Goal: Participate in discussion: Engage in conversation with other users on a specific topic

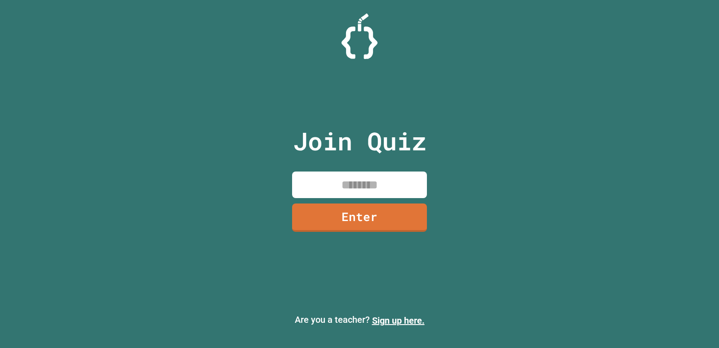
click at [312, 179] on input at bounding box center [359, 184] width 135 height 27
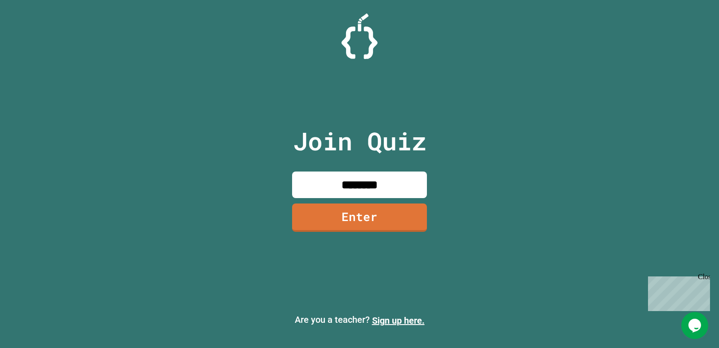
type input "********"
click at [393, 222] on link "Enter" at bounding box center [360, 216] width 131 height 30
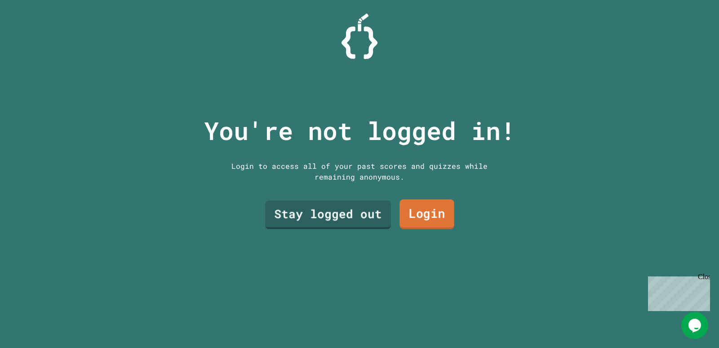
click at [427, 210] on link "Login" at bounding box center [427, 214] width 55 height 30
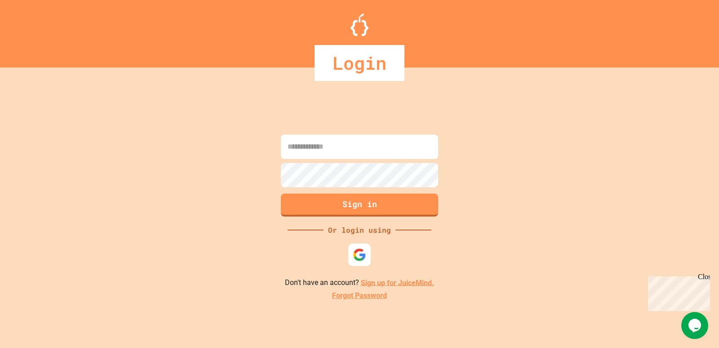
click at [324, 152] on input at bounding box center [359, 146] width 157 height 24
click at [366, 259] on img at bounding box center [360, 254] width 15 height 15
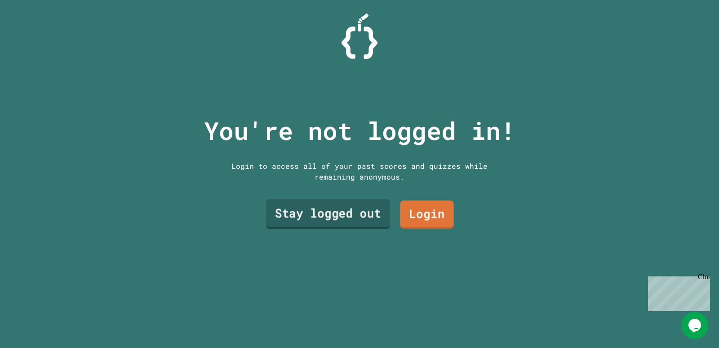
click at [362, 210] on link "Stay logged out" at bounding box center [328, 214] width 124 height 30
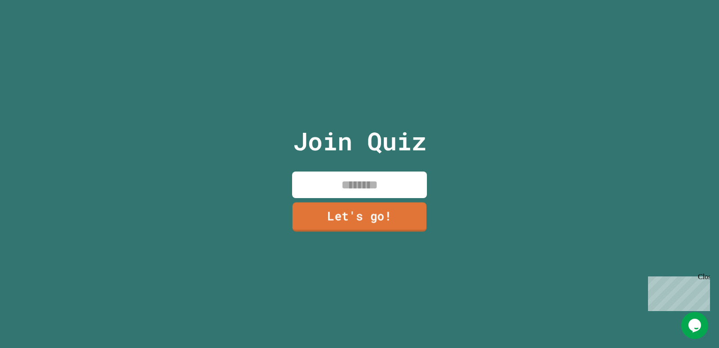
click at [365, 180] on input at bounding box center [359, 184] width 135 height 27
type input "*****"
click at [373, 213] on link "Let's go!" at bounding box center [360, 216] width 128 height 30
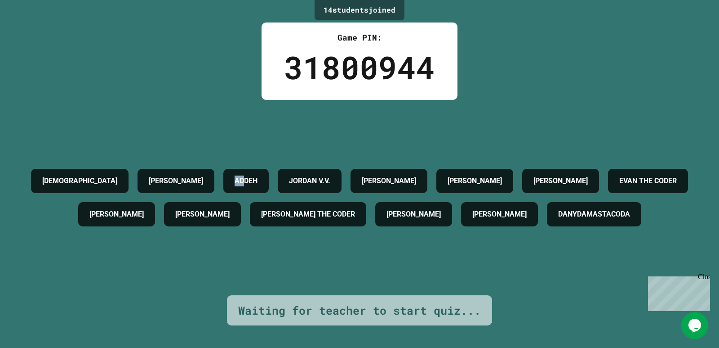
drag, startPoint x: 269, startPoint y: 151, endPoint x: 299, endPoint y: 126, distance: 39.0
click at [269, 169] on div "ADDEH" at bounding box center [245, 181] width 45 height 24
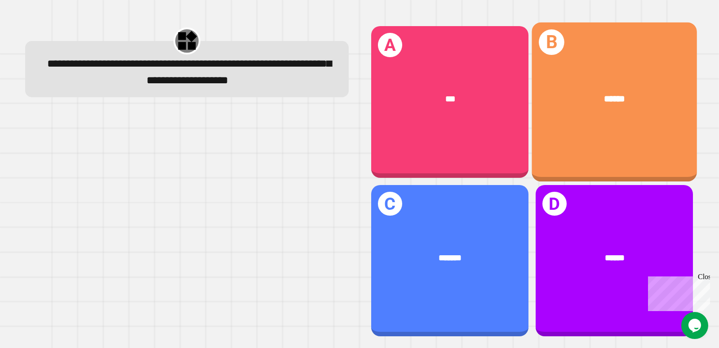
click at [559, 103] on div "******" at bounding box center [614, 99] width 129 height 14
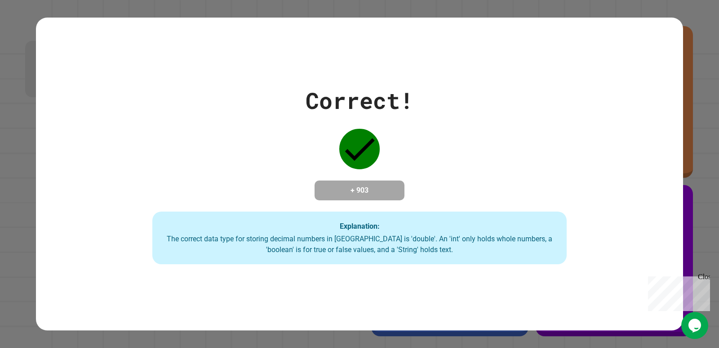
click at [704, 276] on div "Close" at bounding box center [703, 277] width 11 height 11
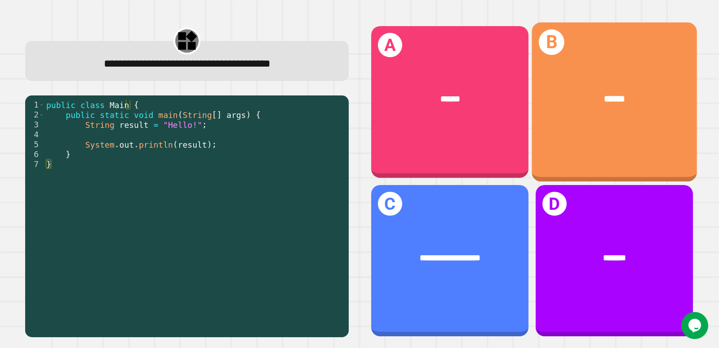
click at [585, 139] on div "B ******" at bounding box center [614, 101] width 165 height 159
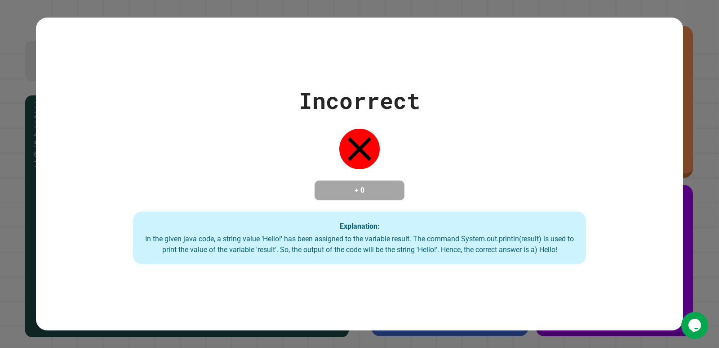
drag, startPoint x: 373, startPoint y: 139, endPoint x: 387, endPoint y: 172, distance: 35.5
click at [387, 172] on div "Incorrect + 0 Explanation: In the given java code, a string value 'Hello!' has …" at bounding box center [359, 174] width 647 height 181
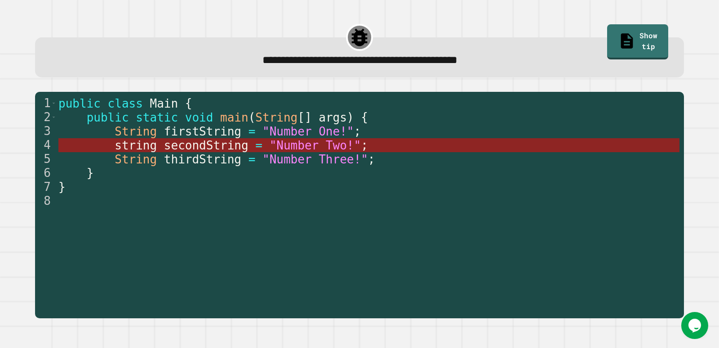
click at [165, 142] on span "secondString" at bounding box center [206, 144] width 85 height 13
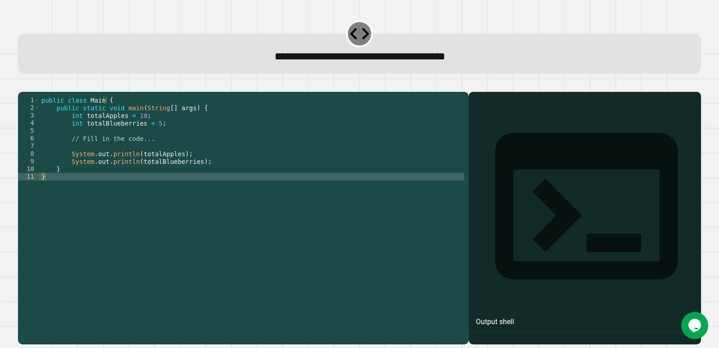
click at [112, 153] on div "public class Main { public static void main ( String [ ] args ) { int totalAppl…" at bounding box center [252, 207] width 425 height 222
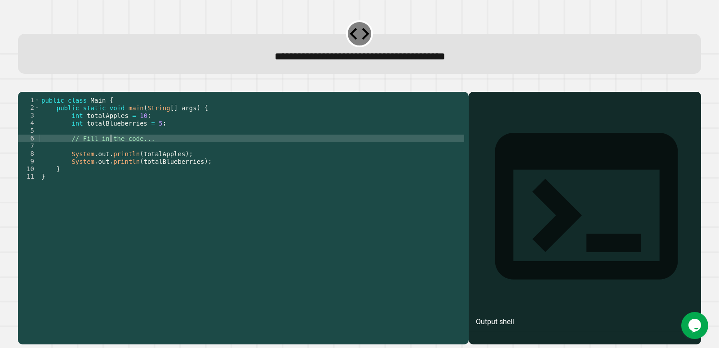
click at [152, 136] on div "public class Main { public static void main ( String [ ] args ) { int totalAppl…" at bounding box center [252, 207] width 425 height 222
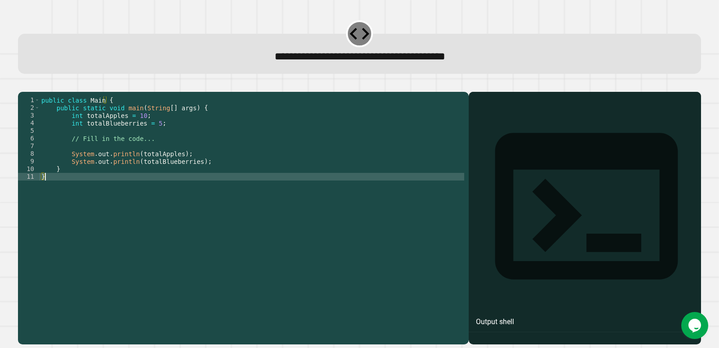
click at [111, 187] on div "public class Main { public static void main ( String [ ] args ) { int totalAppl…" at bounding box center [252, 207] width 425 height 222
click at [112, 183] on div "public class Main { public static void main ( String [ ] args ) { int totalAppl…" at bounding box center [252, 207] width 425 height 222
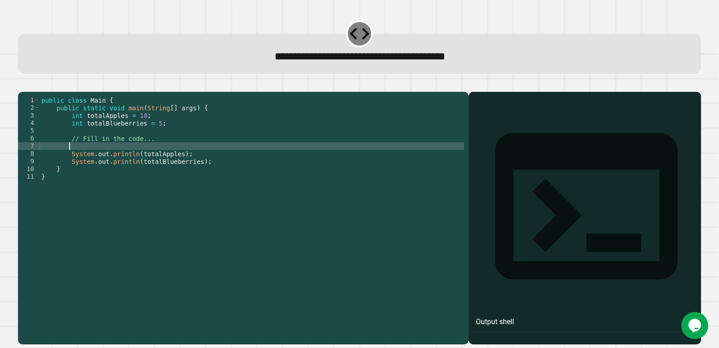
click at [103, 157] on div "public class Main { public static void main ( String [ ] args ) { int totalAppl…" at bounding box center [252, 207] width 425 height 222
click at [22, 84] on icon "button" at bounding box center [22, 84] width 0 height 0
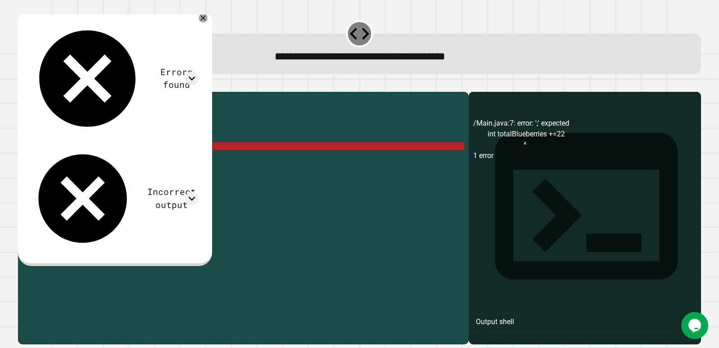
click at [164, 160] on div "public class Main { public static void main ( String [ ] args ) { int totalAppl…" at bounding box center [252, 207] width 425 height 222
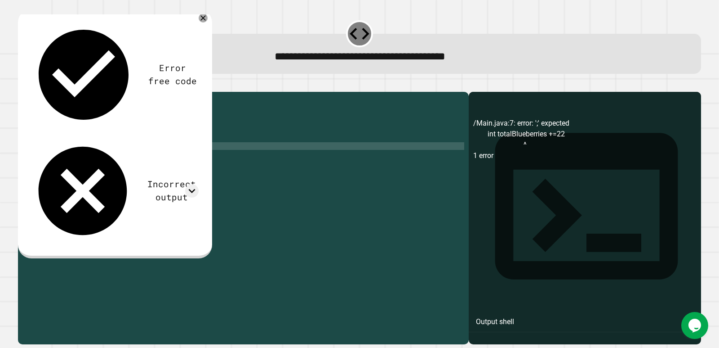
click at [22, 84] on button "button" at bounding box center [22, 84] width 0 height 0
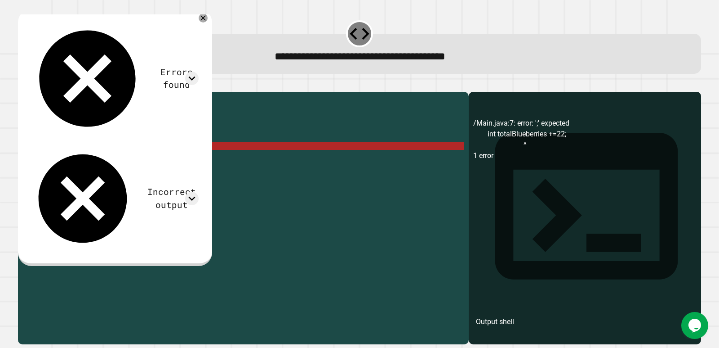
click at [167, 161] on div "public class Main { public static void main ( String [ ] args ) { int totalAppl…" at bounding box center [252, 207] width 425 height 222
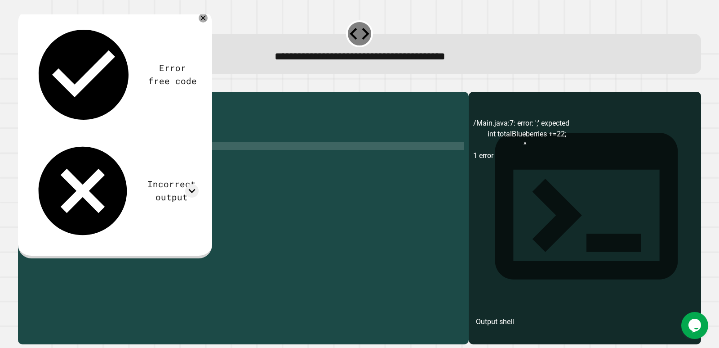
click at [22, 84] on button "button" at bounding box center [22, 84] width 0 height 0
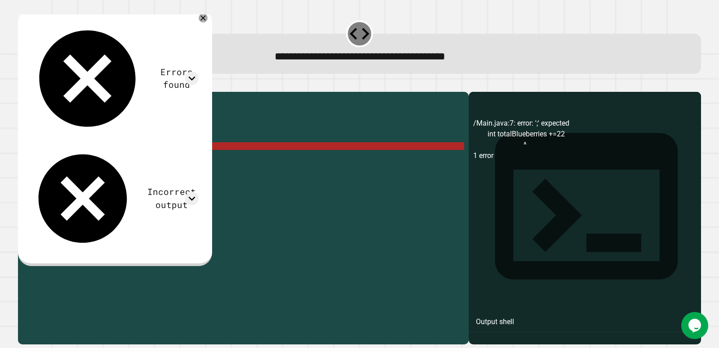
click at [80, 158] on div "public class Main { public static void main ( String [ ] args ) { int totalAppl…" at bounding box center [252, 207] width 425 height 222
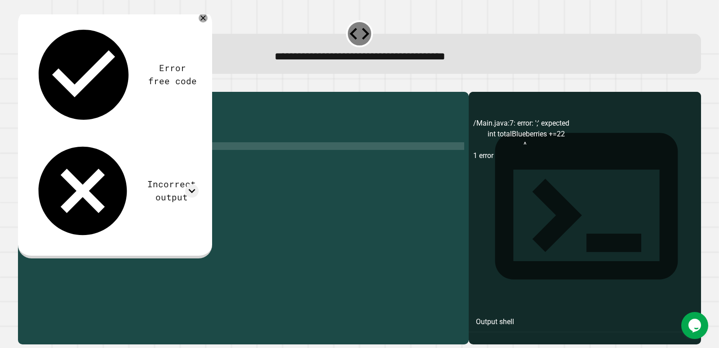
scroll to position [0, 7]
click at [22, 84] on icon "button" at bounding box center [22, 84] width 0 height 0
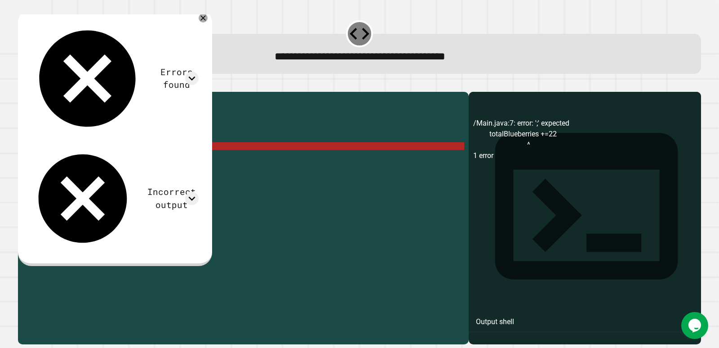
click at [68, 159] on div "public class Main { public static void main ( String [ ] args ) { int totalAppl…" at bounding box center [252, 207] width 425 height 222
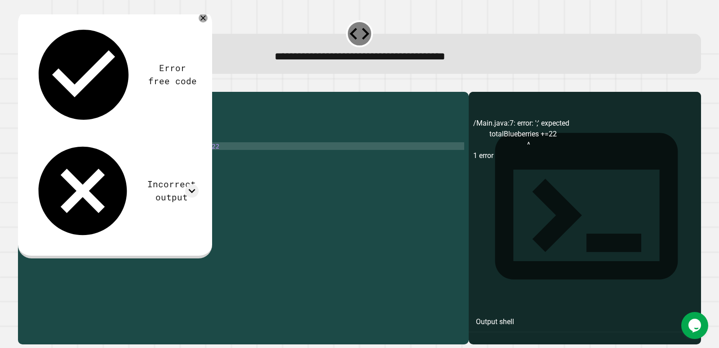
scroll to position [0, 6]
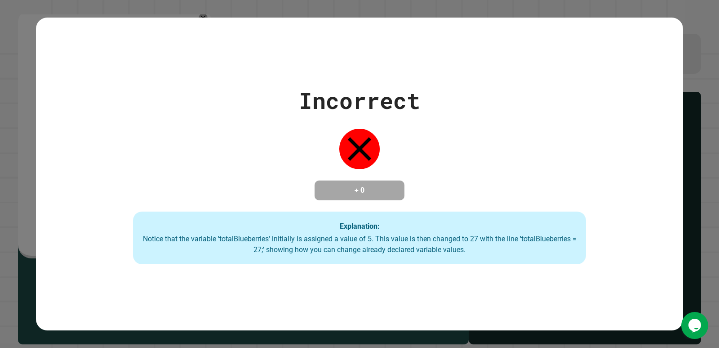
type textarea "**********"
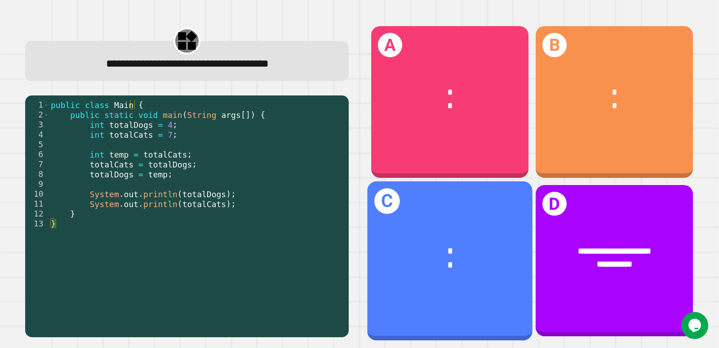
click at [480, 213] on div "C * *" at bounding box center [449, 260] width 165 height 159
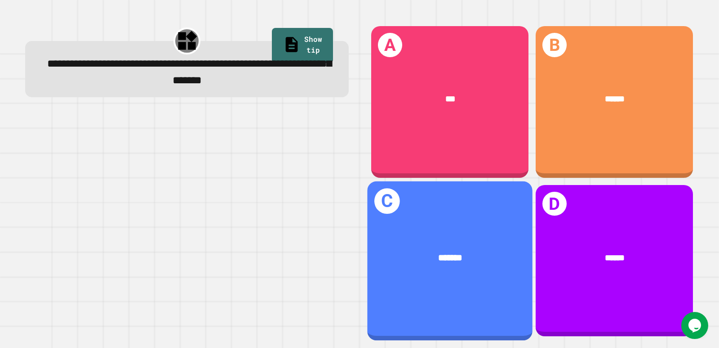
click at [473, 220] on div "C *******" at bounding box center [449, 260] width 165 height 159
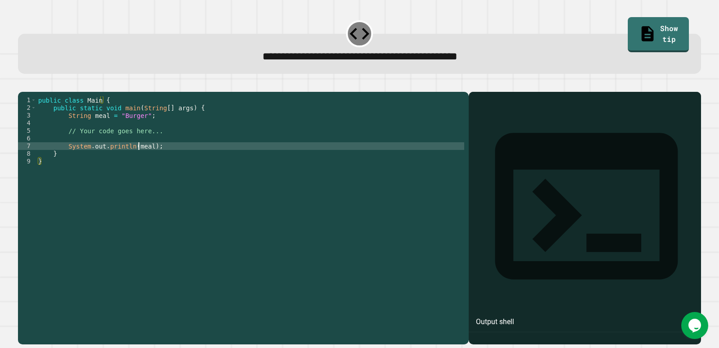
click at [138, 159] on div "public class Main { public static void main ( String [ ] args ) { String meal =…" at bounding box center [250, 207] width 428 height 222
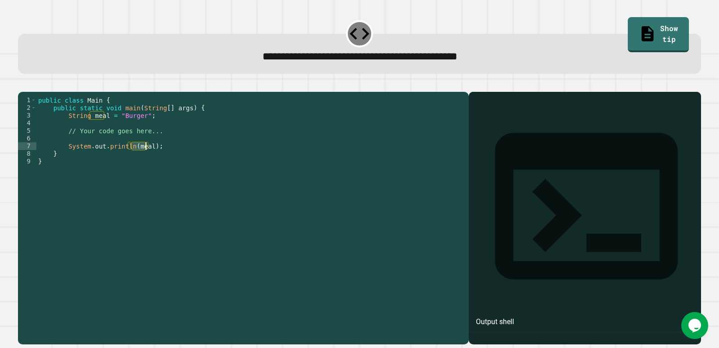
click at [128, 129] on div "public class Main { public static void main ( String [ ] args ) { String meal =…" at bounding box center [250, 207] width 428 height 222
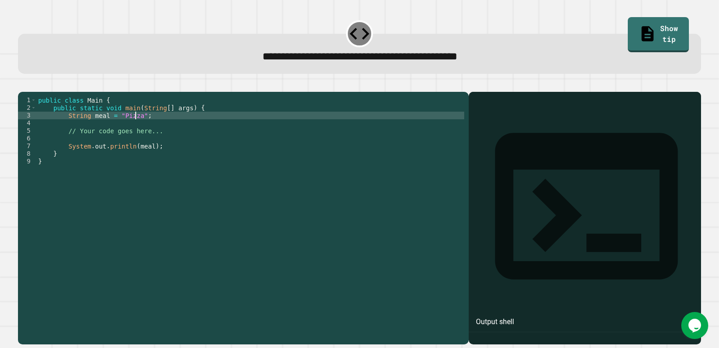
scroll to position [0, 7]
type textarea "**********"
click at [22, 84] on icon "button" at bounding box center [22, 84] width 0 height 0
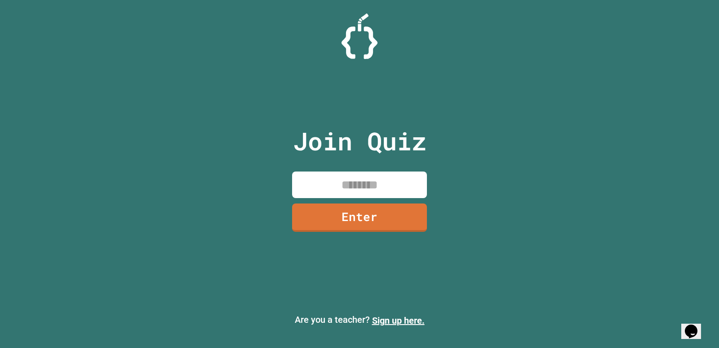
click at [309, 179] on input at bounding box center [359, 184] width 135 height 27
type input "********"
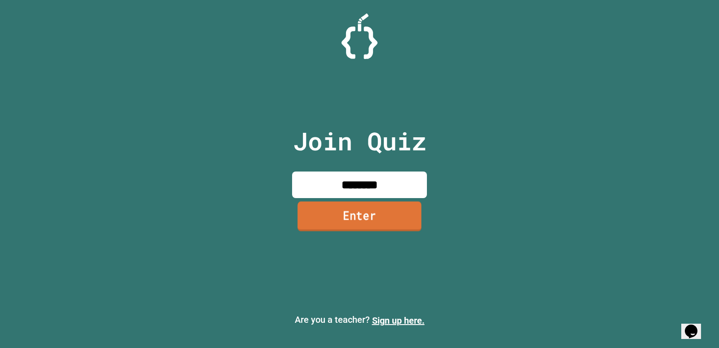
click at [330, 219] on link "Enter" at bounding box center [360, 216] width 124 height 30
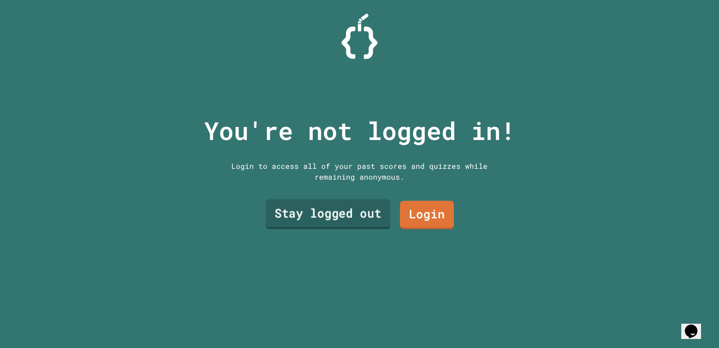
click at [318, 210] on link "Stay logged out" at bounding box center [328, 214] width 125 height 30
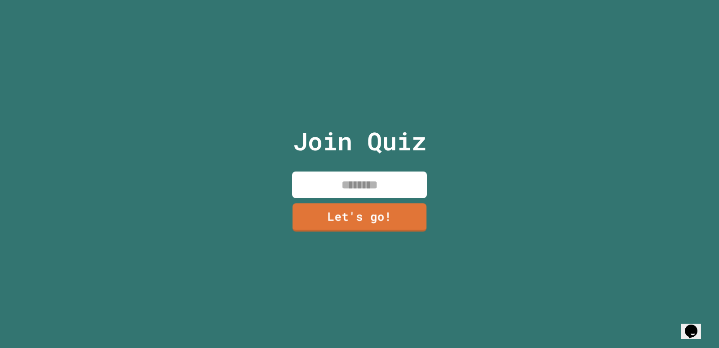
click at [344, 186] on input at bounding box center [359, 184] width 135 height 27
type input "*****"
click at [338, 208] on link "Let's go!" at bounding box center [360, 216] width 136 height 29
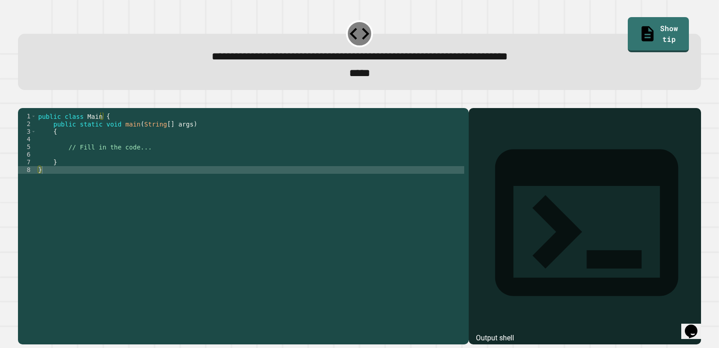
click at [70, 166] on div "public class Main { public static void main ( String [ ] args ) { // Fill in th…" at bounding box center [250, 215] width 428 height 206
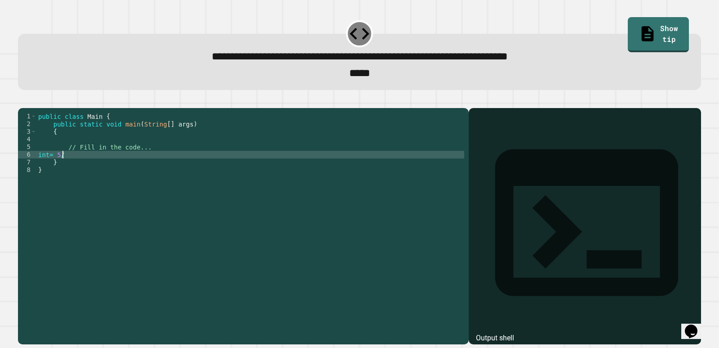
scroll to position [0, 1]
click at [22, 101] on button "button" at bounding box center [22, 101] width 0 height 0
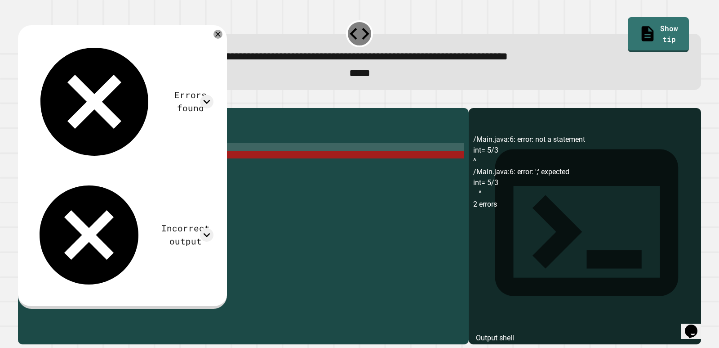
click at [353, 162] on div "public class Main { public static void main ( String [ ] args ) { // Fill in th…" at bounding box center [250, 215] width 428 height 206
click at [353, 167] on div "public class Main { public static void main ( String [ ] args ) { // Fill in th…" at bounding box center [250, 215] width 428 height 206
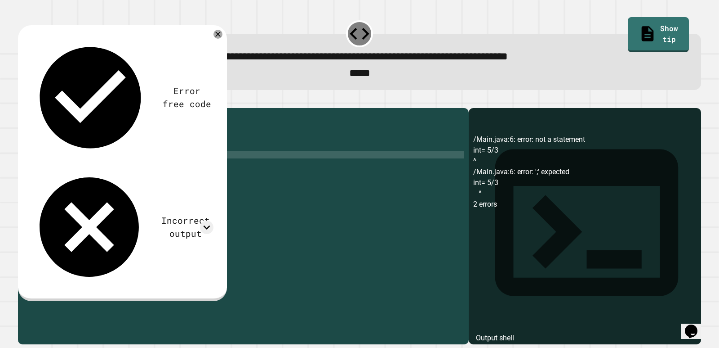
click at [22, 101] on icon "button" at bounding box center [22, 101] width 0 height 0
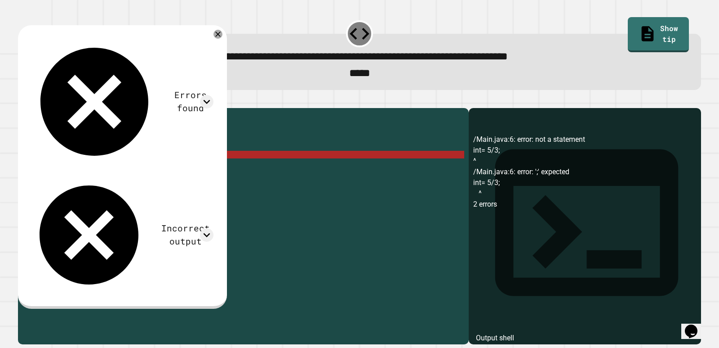
click at [143, 170] on div "public class Main { public static void main ( String [ ] args ) { // Fill in th…" at bounding box center [250, 215] width 428 height 206
click at [74, 171] on div "public class Main { public static void main ( String [ ] args ) { // Fill in th…" at bounding box center [250, 215] width 428 height 206
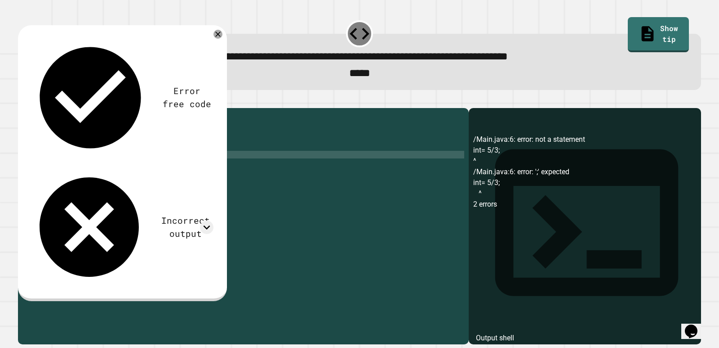
scroll to position [0, 2]
click at [69, 170] on div "public class Main { public static void main ( String [ ] args ) { // Fill in th…" at bounding box center [250, 215] width 428 height 206
click at [22, 101] on icon "button" at bounding box center [22, 101] width 0 height 0
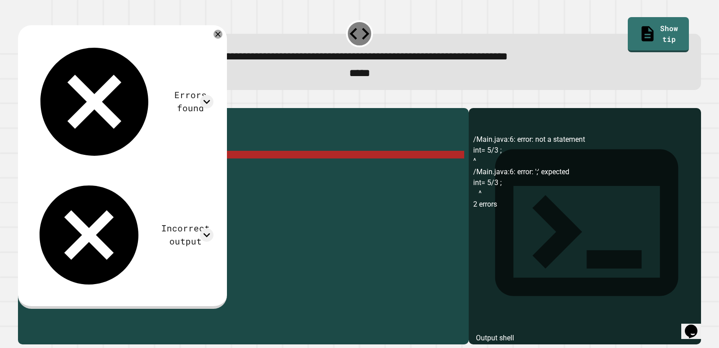
click at [75, 169] on div "public class Main { public static void main ( String [ ] args ) { // Fill in th…" at bounding box center [250, 215] width 428 height 206
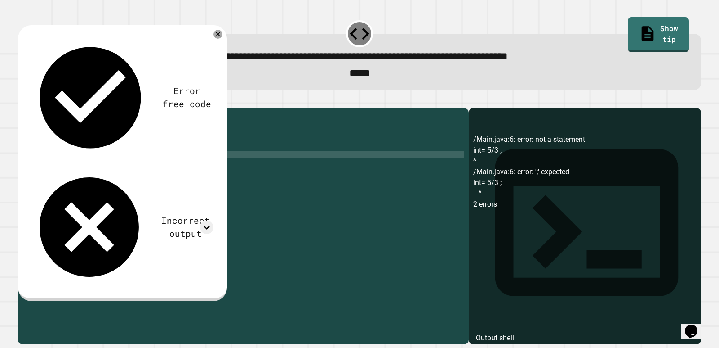
scroll to position [0, 1]
click at [22, 101] on icon "button" at bounding box center [22, 101] width 0 height 0
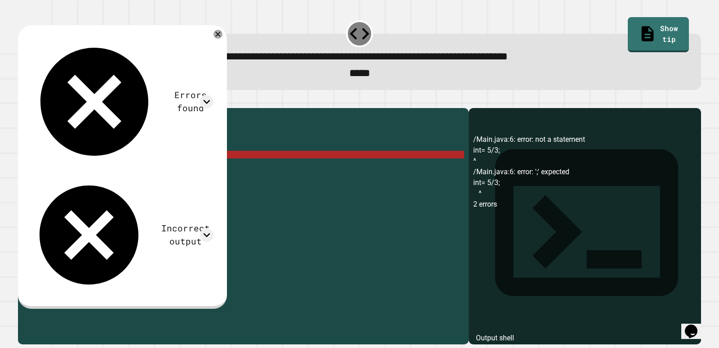
click at [88, 172] on div "public class Main { public static void main ( String [ ] args ) { // Fill in th…" at bounding box center [250, 215] width 428 height 206
click at [89, 168] on div "public class Main { public static void main ( String [ ] args ) { // Fill in th…" at bounding box center [250, 215] width 428 height 206
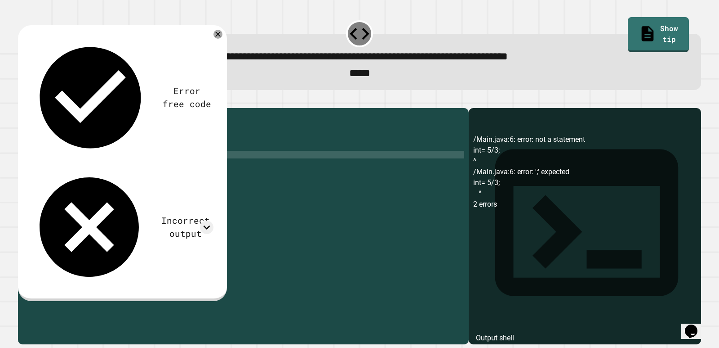
scroll to position [0, 0]
type textarea "*"
type textarea "**********"
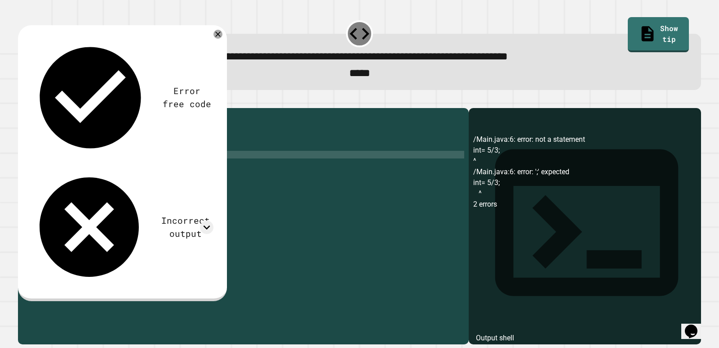
type textarea "*"
click at [22, 101] on button "button" at bounding box center [22, 101] width 0 height 0
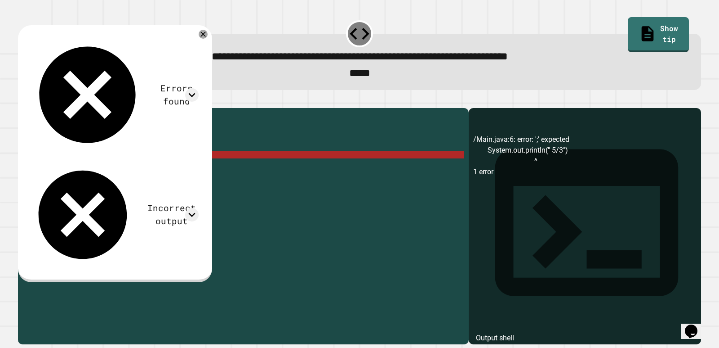
scroll to position [0, 1]
click at [416, 179] on div "public class Main { public static void main ( String [ ] args ) { // Fill in th…" at bounding box center [250, 215] width 428 height 206
click at [416, 172] on div "public class Main { public static void main ( String [ ] args ) { // Fill in th…" at bounding box center [250, 215] width 428 height 206
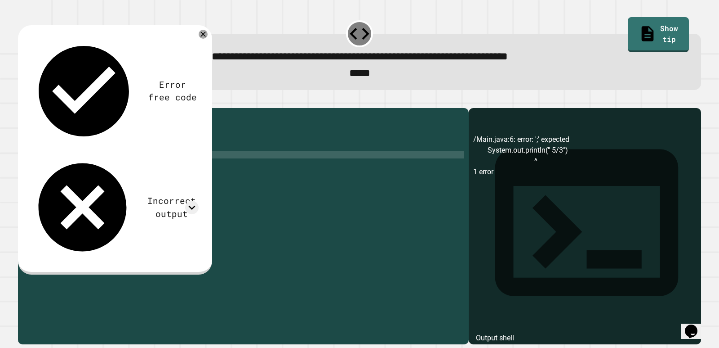
type textarea "**********"
click at [31, 108] on icon "button" at bounding box center [28, 106] width 5 height 6
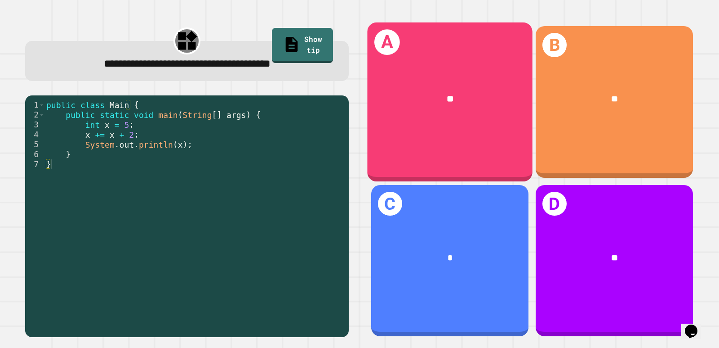
click at [383, 116] on div "**" at bounding box center [449, 99] width 165 height 50
click at [494, 120] on div "**" at bounding box center [449, 99] width 165 height 50
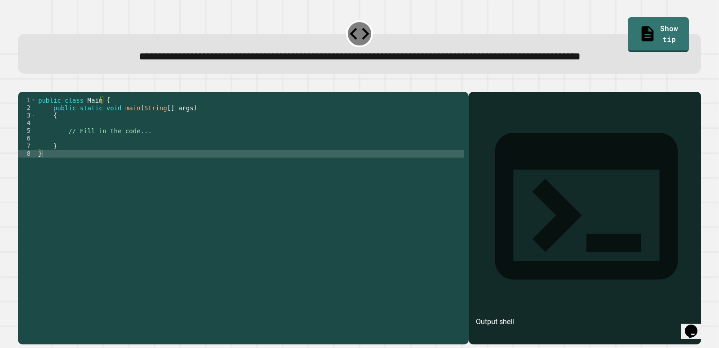
click at [154, 174] on div "public class Main { public static void main ( String [ ] args ) { // Fill in th…" at bounding box center [250, 199] width 428 height 206
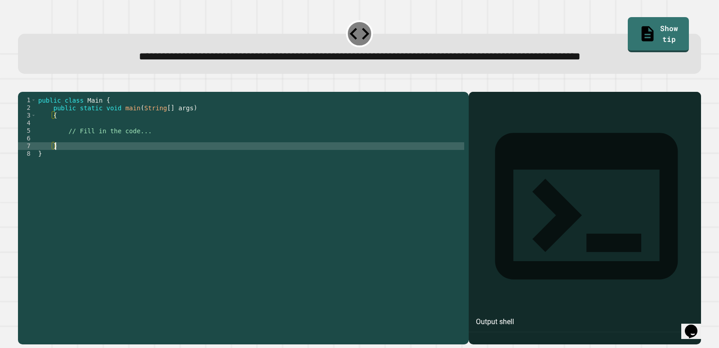
click at [153, 171] on div "public class Main { public static void main ( String [ ] args ) { // Fill in th…" at bounding box center [250, 199] width 428 height 206
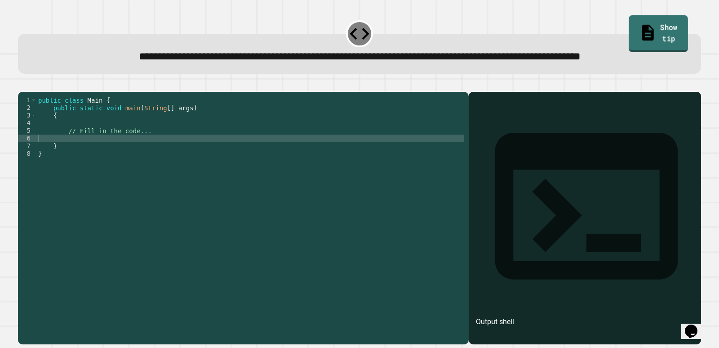
click at [647, 22] on link "Show tip" at bounding box center [658, 33] width 59 height 36
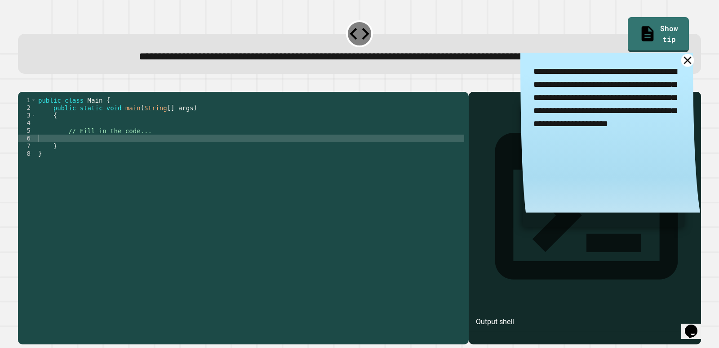
click at [684, 64] on icon at bounding box center [688, 60] width 8 height 8
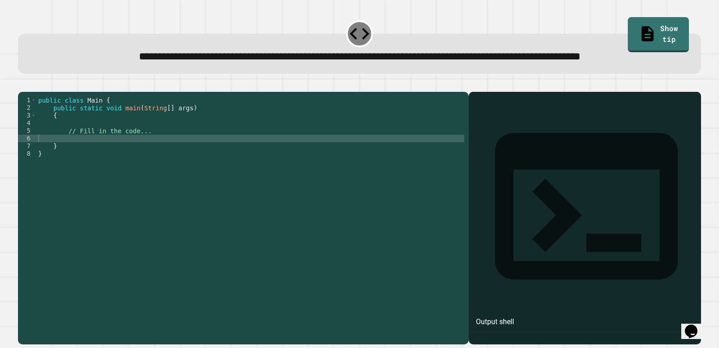
click at [71, 170] on div "public class Main { public static void main ( String [ ] args ) { // Fill in th…" at bounding box center [250, 199] width 428 height 206
type textarea "*"
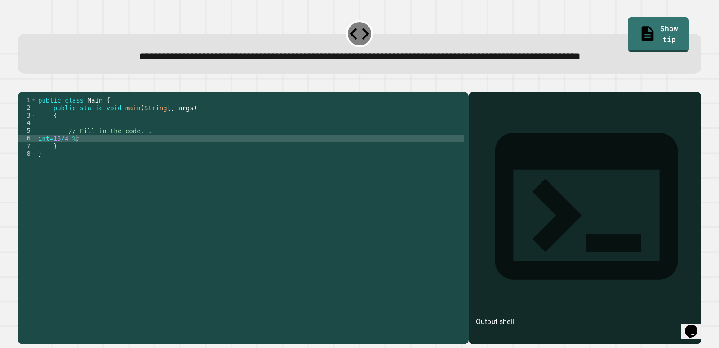
click at [22, 84] on icon "button" at bounding box center [22, 84] width 0 height 0
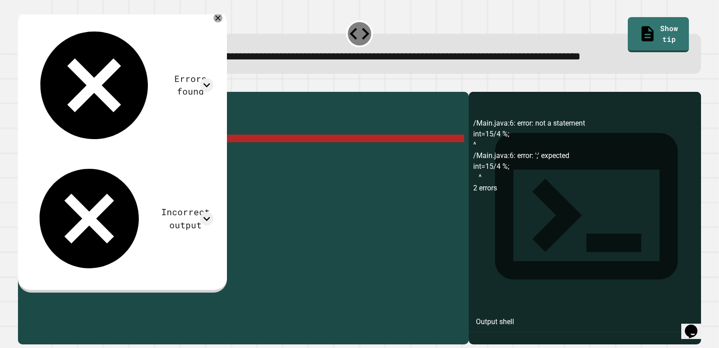
click at [126, 173] on div "public class Main { public static void main ( String [ ] args ) { // Fill in th…" at bounding box center [250, 199] width 428 height 206
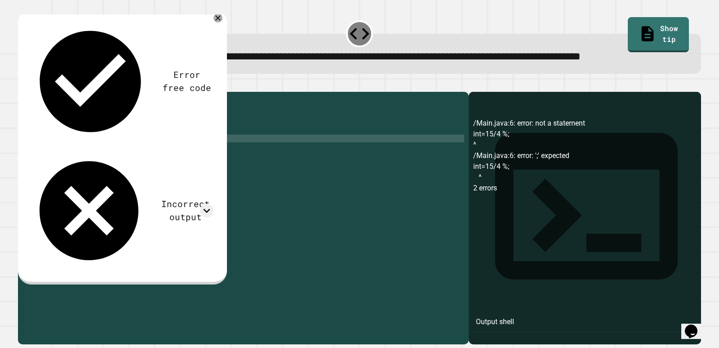
scroll to position [0, 0]
type textarea "*"
click at [80, 169] on div "public class Main { public static void main ( String [ ] args ) { // Fill in th…" at bounding box center [250, 199] width 428 height 206
type textarea "*"
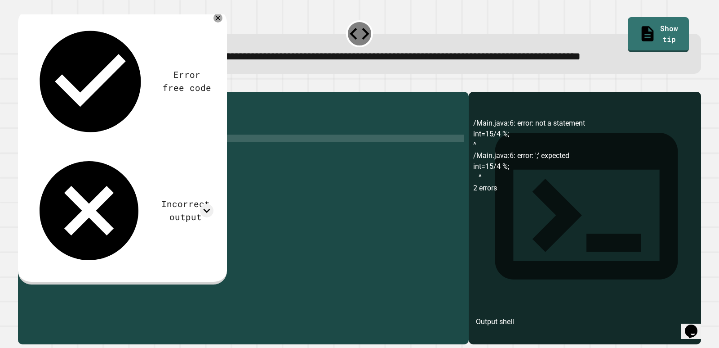
scroll to position [0, 0]
click at [144, 166] on div "public class Main { public static void main ( String [ ] args ) { // Fill in th…" at bounding box center [250, 199] width 428 height 206
click at [22, 84] on icon "button" at bounding box center [22, 84] width 0 height 0
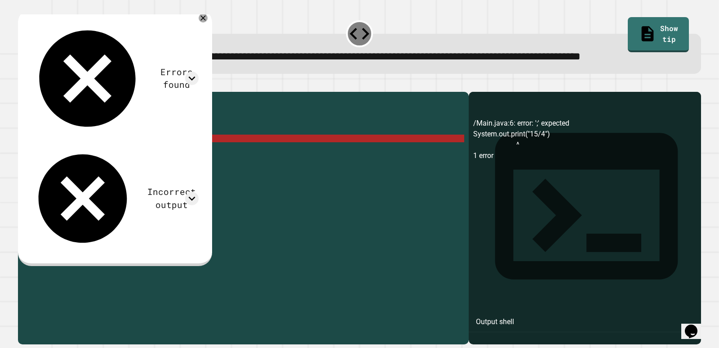
click at [170, 166] on div "public class Main { public static void main ( String [ ] args ) { // Fill in th…" at bounding box center [250, 199] width 428 height 206
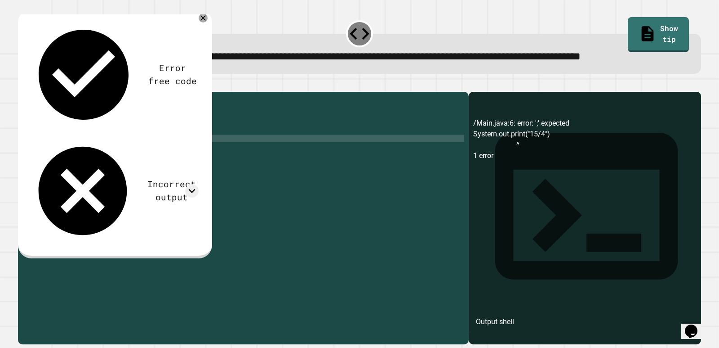
scroll to position [0, 5]
type textarea "**********"
click at [22, 84] on button "button" at bounding box center [22, 84] width 0 height 0
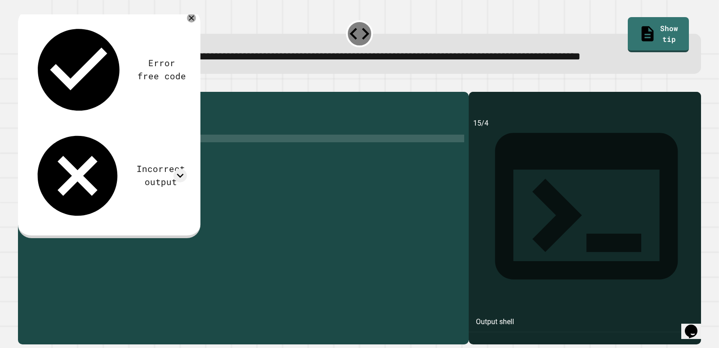
click at [144, 170] on div "public class Main { public static void main ( String [ ] args ) { // Fill in th…" at bounding box center [250, 199] width 428 height 206
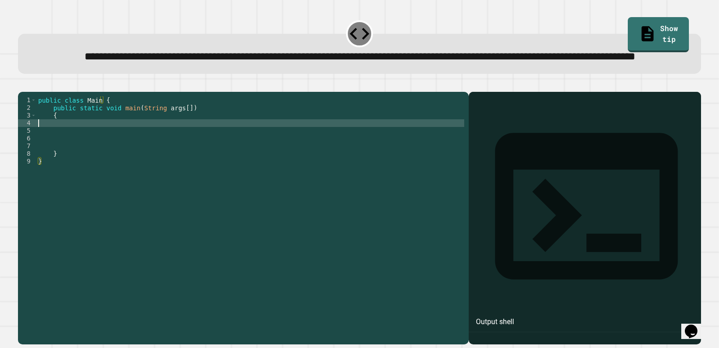
click at [161, 156] on div "public class Main { public static void main ( String args [ ]) { } }" at bounding box center [250, 199] width 428 height 206
type textarea "*"
type textarea "******"
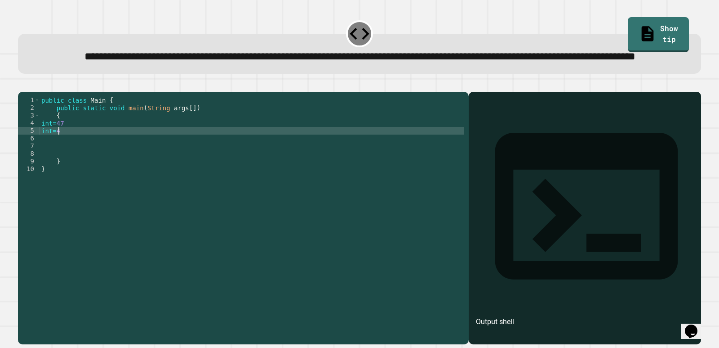
type textarea "******"
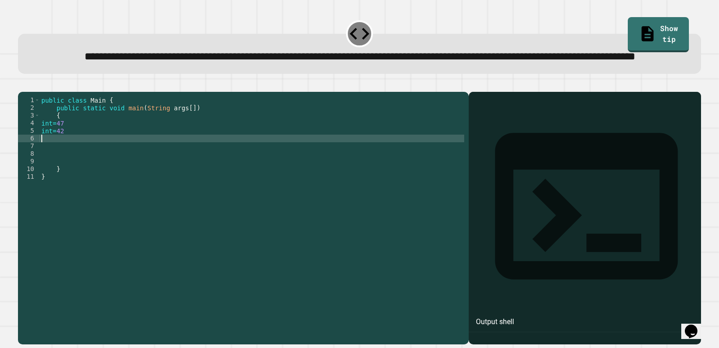
scroll to position [0, 0]
click at [668, 27] on link "Show tip" at bounding box center [659, 34] width 62 height 36
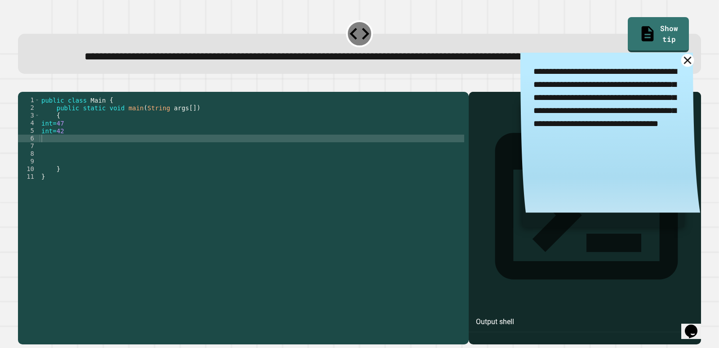
click at [684, 64] on icon at bounding box center [688, 60] width 8 height 8
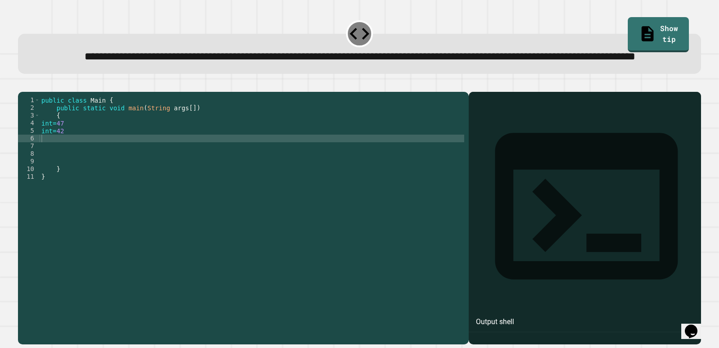
click at [449, 171] on div "public class Main { public static void main ( String args [ ]) { int = 47 int =…" at bounding box center [252, 199] width 425 height 206
type textarea "*"
type textarea "**********"
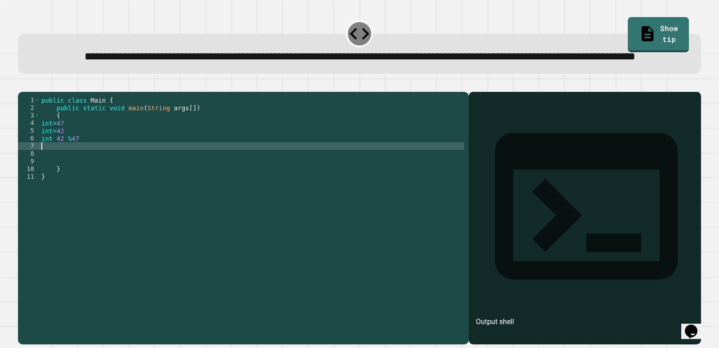
click at [425, 180] on div "public class Main { public static void main ( String args [ ]) { int = 47 int =…" at bounding box center [252, 199] width 425 height 206
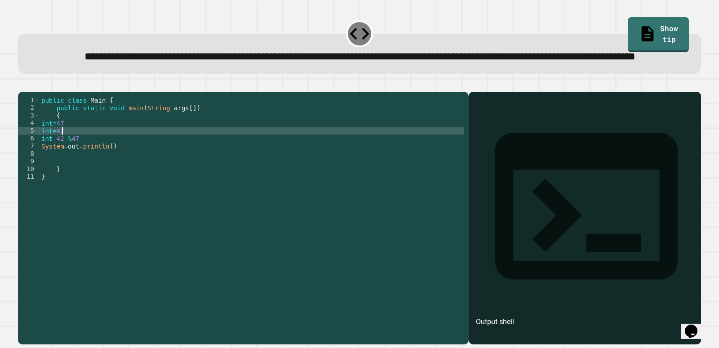
click at [431, 165] on div "public class Main { public static void main ( String args [ ]) { int = 47 int =…" at bounding box center [252, 199] width 425 height 206
click at [430, 174] on div "public class Main { public static void main ( String args [ ]) { int = 47 int =…" at bounding box center [252, 199] width 425 height 206
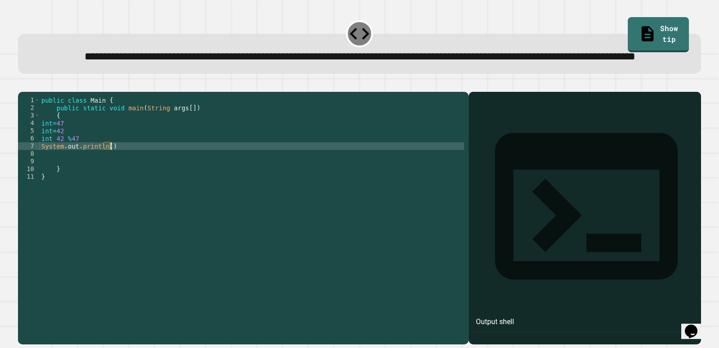
click at [430, 174] on div "public class Main { public static void main ( String args [ ]) { int = 47 int =…" at bounding box center [252, 199] width 425 height 206
click at [429, 172] on div "public class Main { public static void main ( String args [ ]) { int = 47 int =…" at bounding box center [252, 199] width 425 height 206
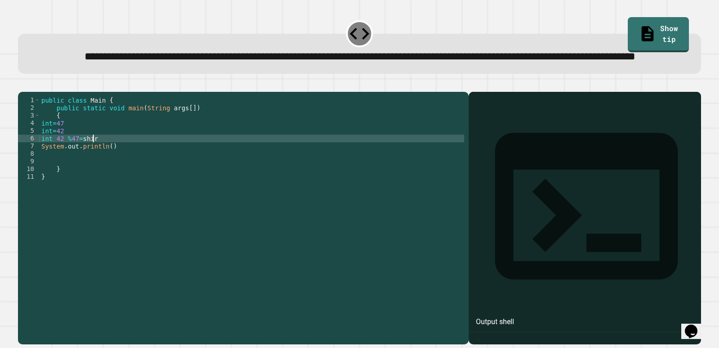
scroll to position [0, 3]
click at [107, 177] on div "public class Main { public static void main ( String args [ ]) { int = 47 int =…" at bounding box center [252, 199] width 425 height 206
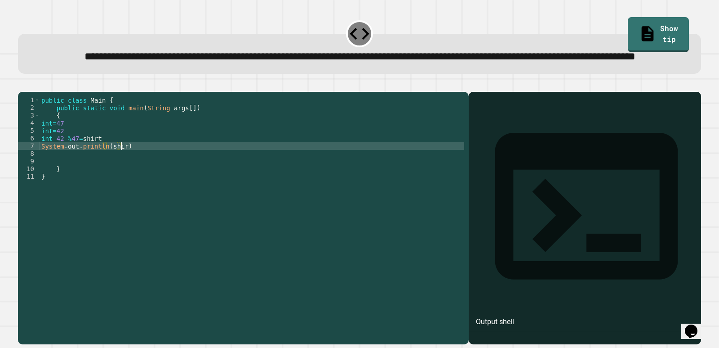
scroll to position [0, 5]
click at [22, 84] on icon "button" at bounding box center [22, 84] width 0 height 0
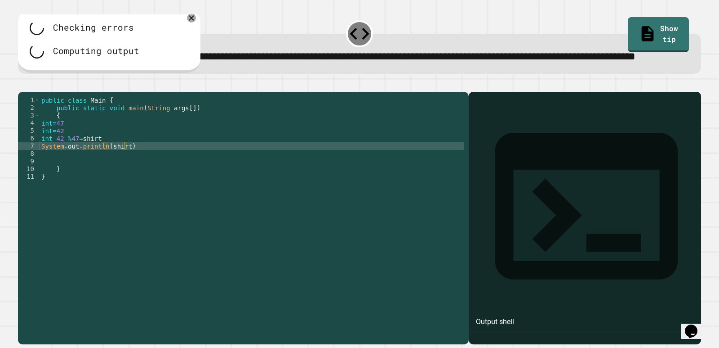
click at [138, 176] on div "public class Main { public static void main ( String args [ ]) { int = 47 int =…" at bounding box center [252, 199] width 425 height 206
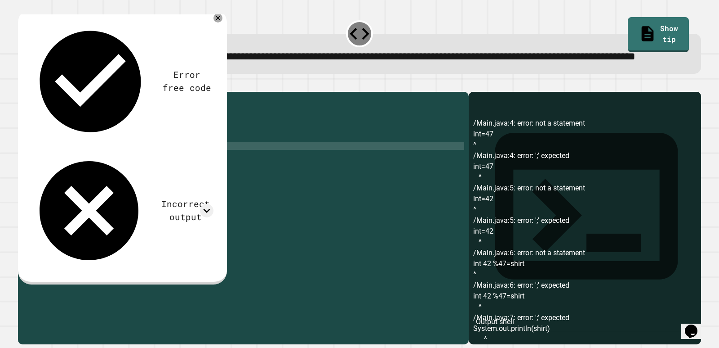
click at [102, 171] on div "public class Main { public static void main ( String args [ ]) { int = 47 int =…" at bounding box center [252, 199] width 425 height 206
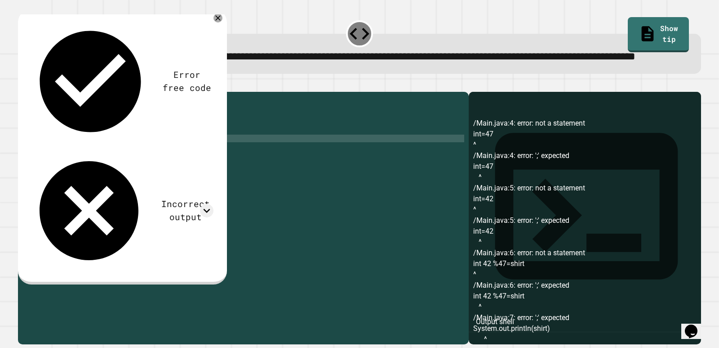
click at [98, 162] on div "public class Main { public static void main ( String args [ ]) { int = 47 int =…" at bounding box center [252, 199] width 425 height 206
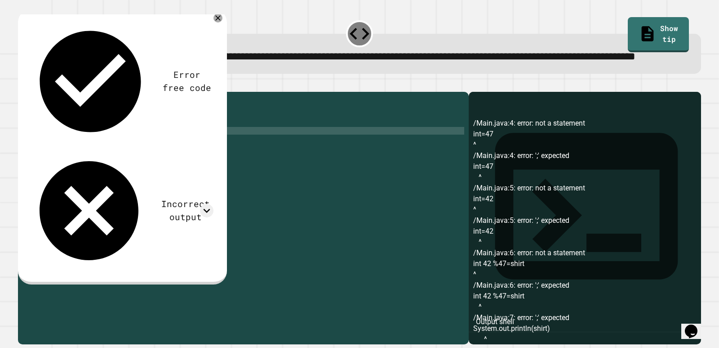
scroll to position [0, 1]
click at [97, 154] on div "public class Main { public static void main ( String args [ ]) { int = 47 int =…" at bounding box center [252, 199] width 425 height 206
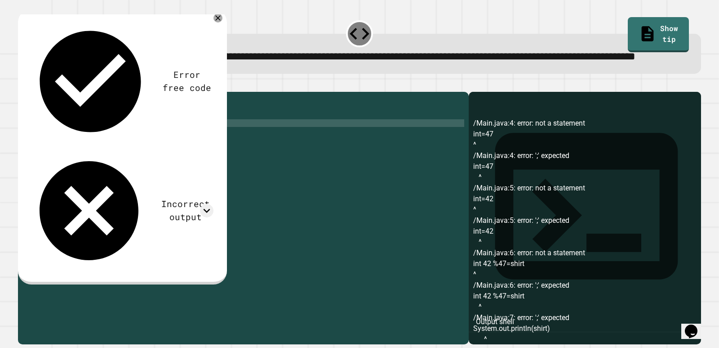
click at [22, 84] on icon "button" at bounding box center [22, 84] width 0 height 0
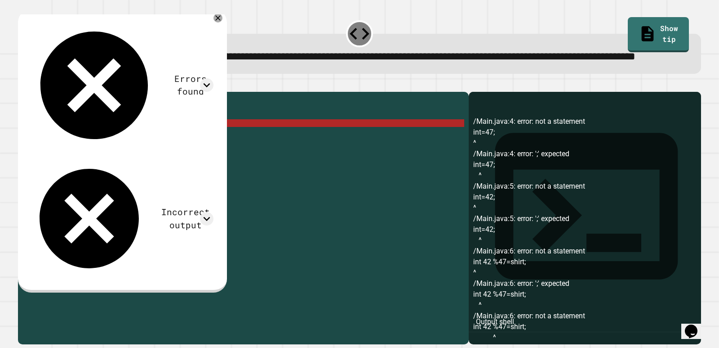
scroll to position [0, 0]
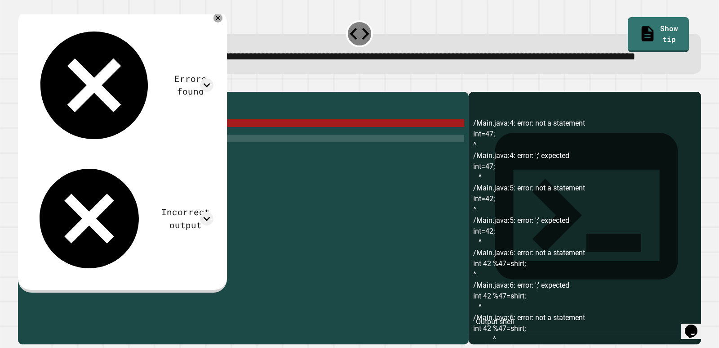
click at [51, 169] on div "public class Main { public static void main ( String args [ ]) { int = 47 ; int…" at bounding box center [252, 199] width 425 height 206
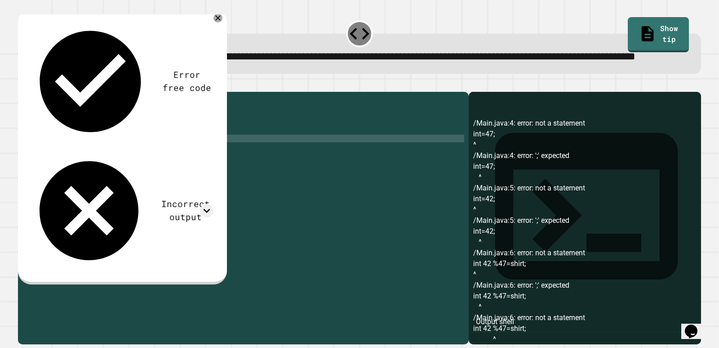
click at [22, 84] on icon "button" at bounding box center [22, 84] width 0 height 0
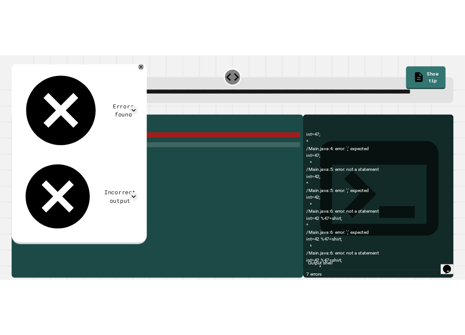
scroll to position [45, 0]
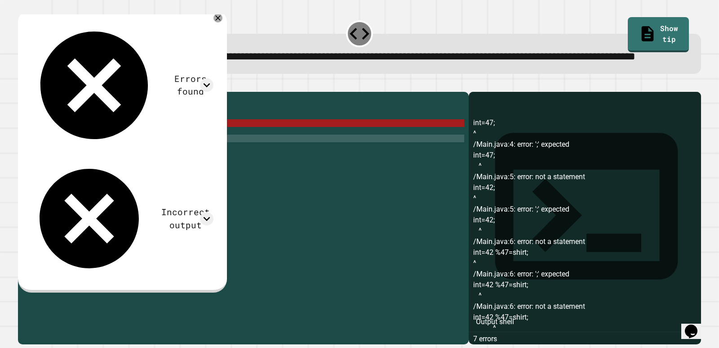
click at [47, 151] on div "public class Main { public static void main ( String args [ ]) { int = 47 ; int…" at bounding box center [252, 199] width 425 height 206
click at [67, 154] on div "public class Main { public static void main ( String args [ ]) { int = 47 ; int…" at bounding box center [252, 199] width 425 height 206
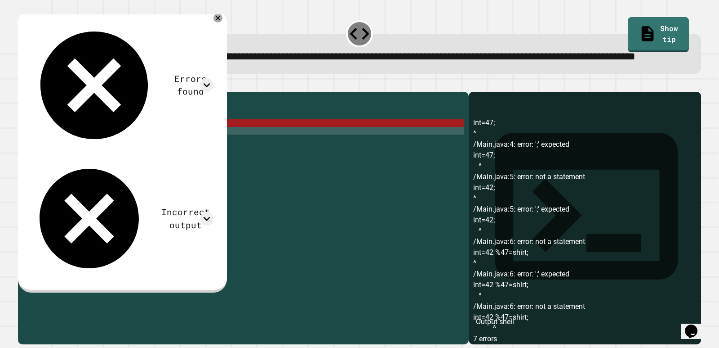
click at [65, 162] on div "public class Main { public static void main ( String args [ ]) { int = 47 ; int…" at bounding box center [252, 199] width 425 height 206
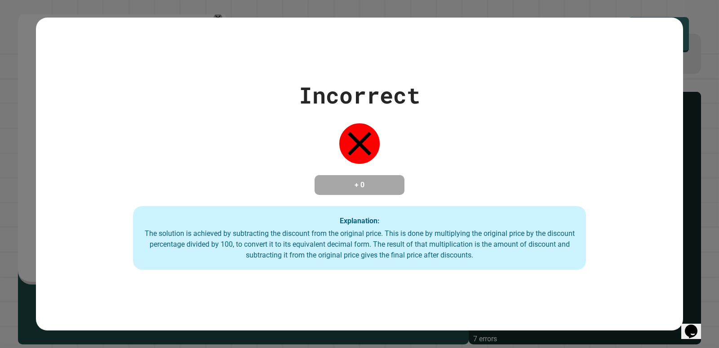
type textarea "*******"
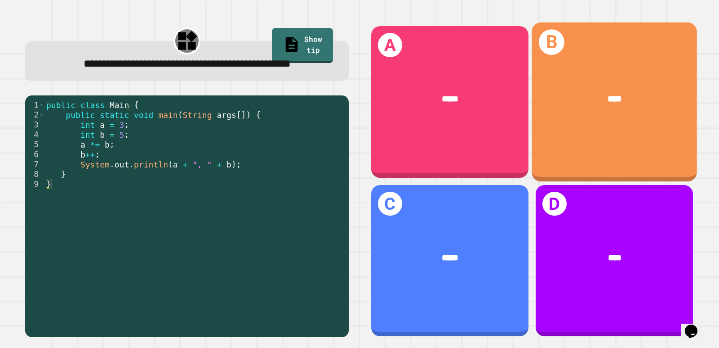
click at [660, 86] on div "****" at bounding box center [614, 99] width 165 height 50
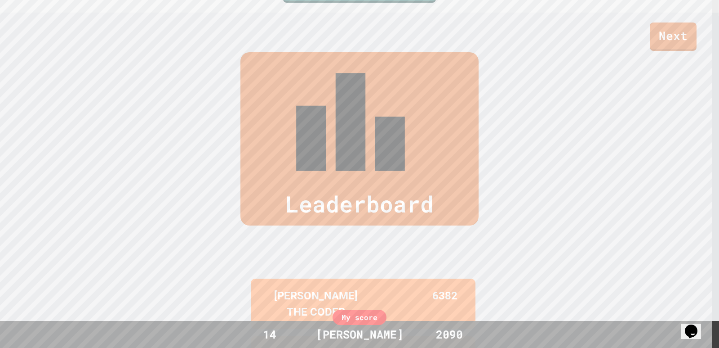
scroll to position [375, 0]
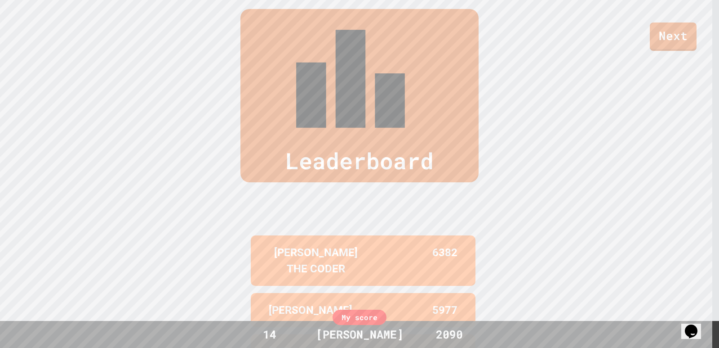
click at [372, 312] on div "My score" at bounding box center [360, 316] width 54 height 15
click at [672, 43] on link "Next" at bounding box center [673, 36] width 45 height 30
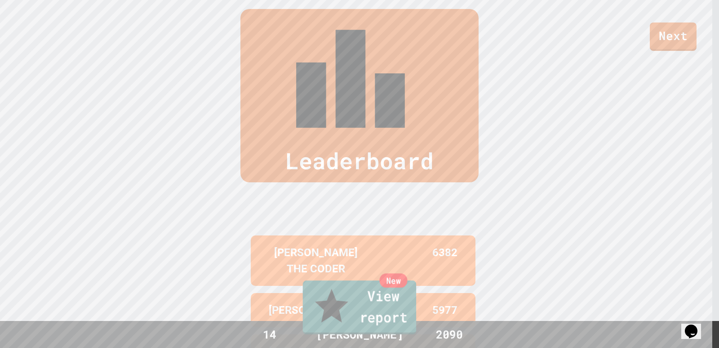
click at [403, 327] on link "New View report" at bounding box center [360, 307] width 114 height 54
